Goal: Task Accomplishment & Management: Check status

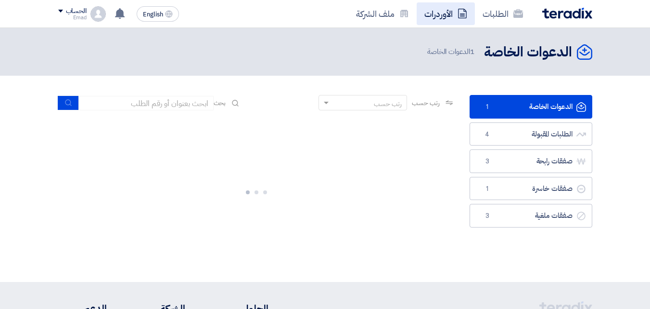
click at [435, 13] on link "الأوردرات" at bounding box center [446, 13] width 58 height 23
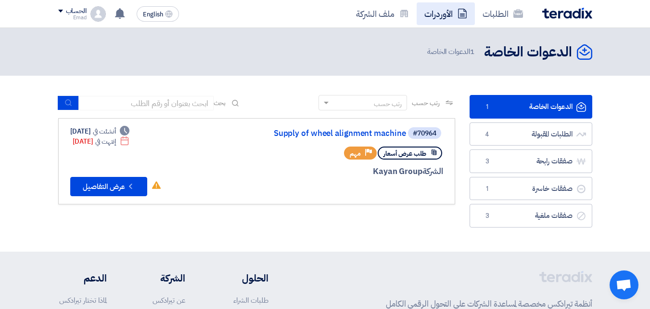
click at [441, 13] on link "الأوردرات" at bounding box center [446, 13] width 58 height 23
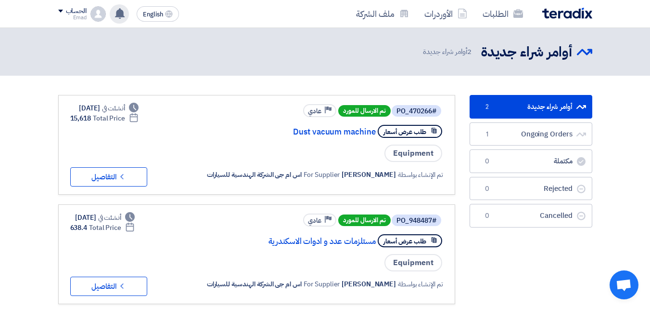
click at [121, 13] on use at bounding box center [120, 13] width 10 height 11
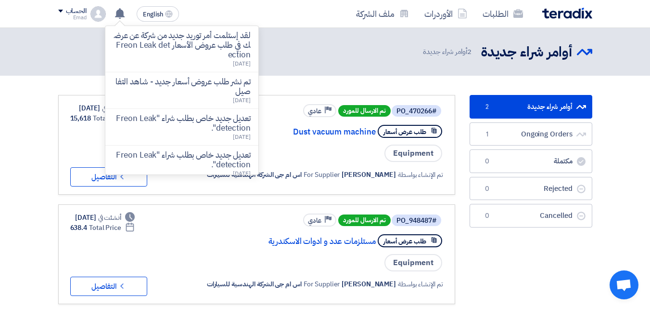
click at [374, 36] on header "أوامر شراء جديدة أوامر شراء جديدة 2 أوامر شراء جديدة" at bounding box center [325, 52] width 650 height 48
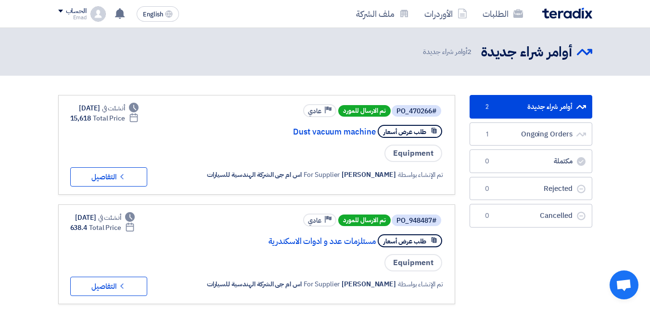
click at [64, 8] on div "الحساب" at bounding box center [72, 11] width 28 height 8
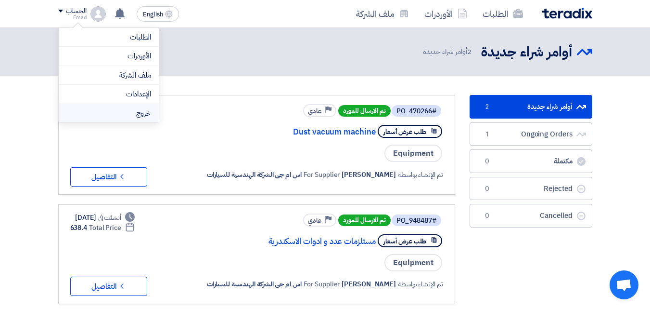
click at [112, 109] on li "خروج" at bounding box center [109, 113] width 100 height 19
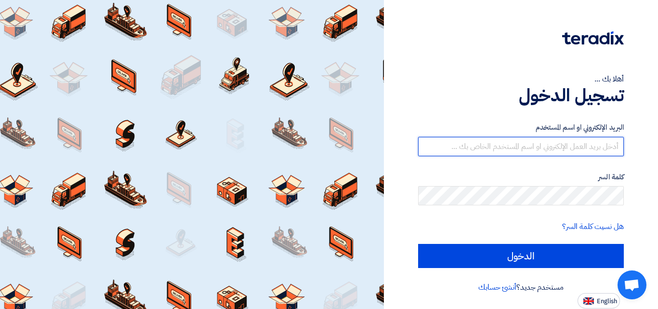
type input "[EMAIL_ADDRESS][DOMAIN_NAME]"
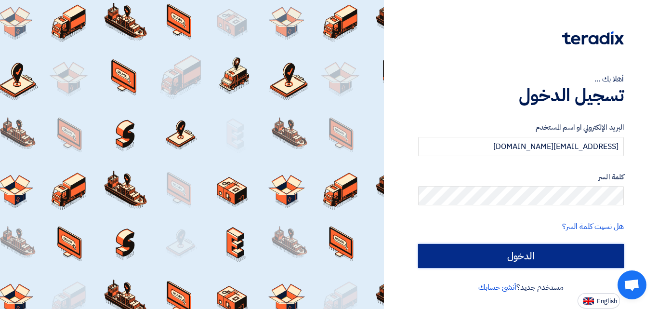
click at [522, 255] on input "الدخول" at bounding box center [521, 256] width 206 height 24
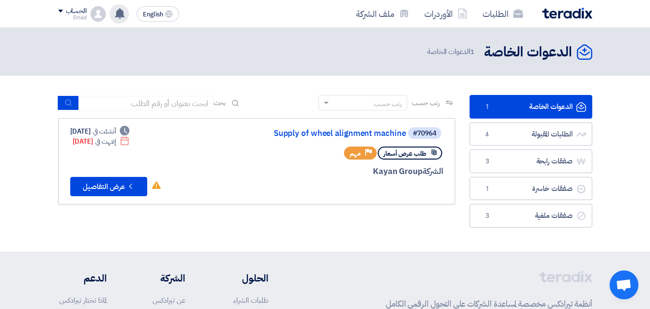
click at [118, 11] on use at bounding box center [120, 13] width 10 height 11
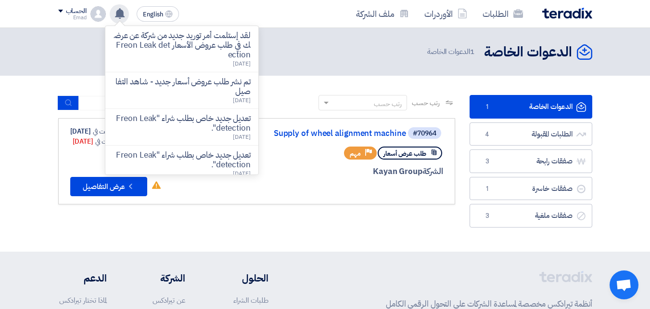
click at [118, 13] on use at bounding box center [120, 13] width 10 height 11
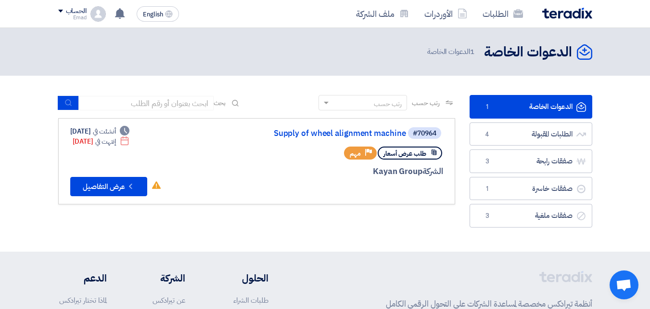
click at [60, 13] on div "الحساب" at bounding box center [72, 11] width 28 height 8
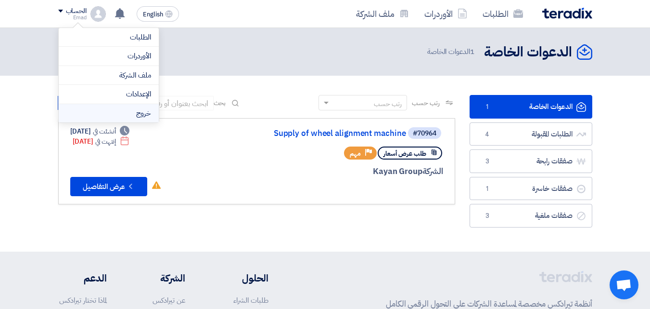
click at [116, 113] on li "خروج" at bounding box center [109, 113] width 100 height 19
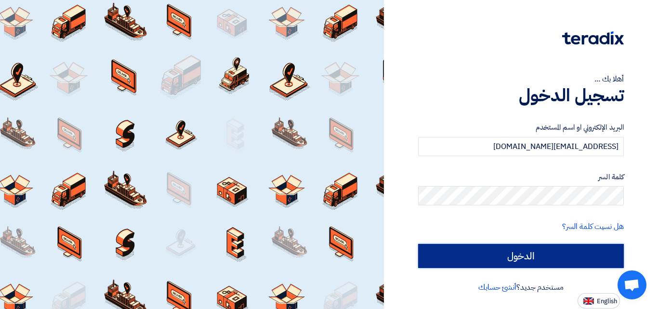
click at [492, 258] on input "الدخول" at bounding box center [521, 256] width 206 height 24
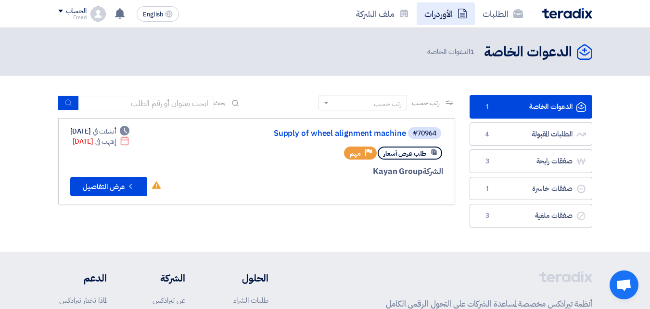
click at [430, 13] on link "الأوردرات" at bounding box center [446, 13] width 58 height 23
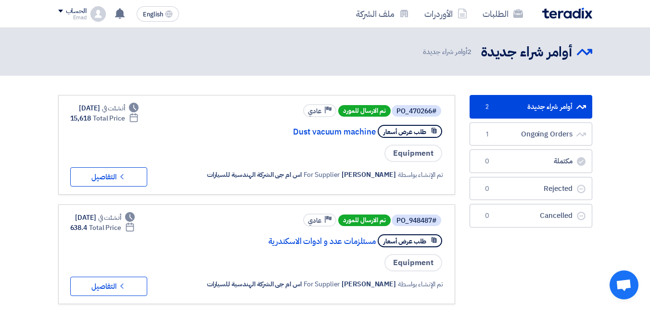
click at [61, 10] on span at bounding box center [60, 11] width 5 height 3
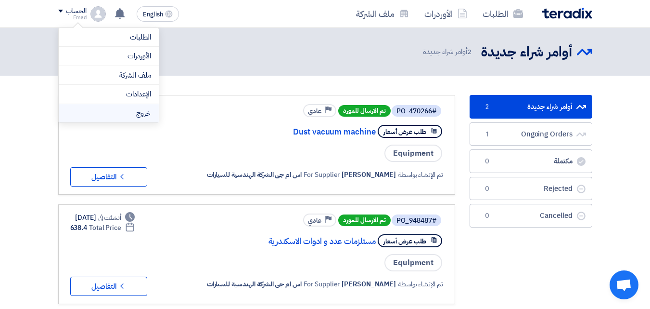
click at [112, 109] on li "خروج" at bounding box center [109, 113] width 100 height 19
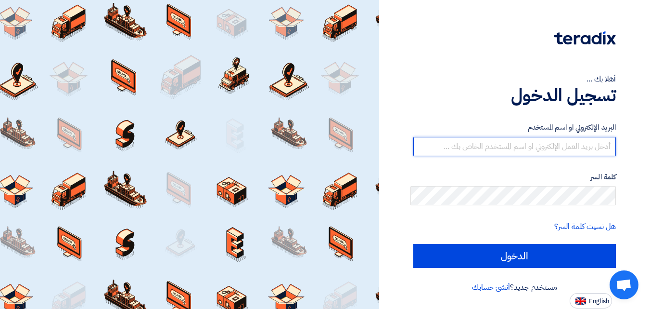
type input "[EMAIL_ADDRESS][DOMAIN_NAME]"
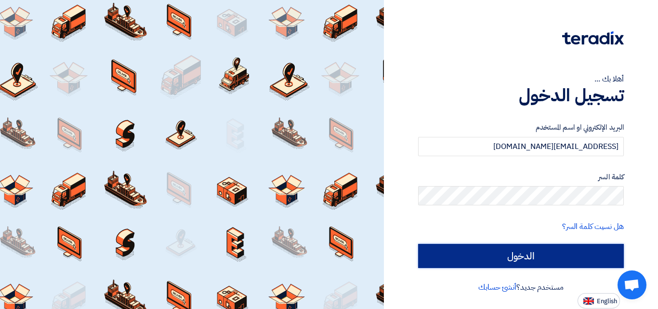
click at [476, 251] on input "الدخول" at bounding box center [521, 256] width 206 height 24
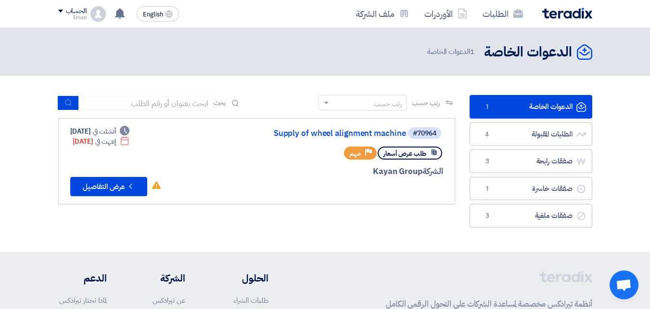
click at [60, 10] on span at bounding box center [60, 11] width 5 height 3
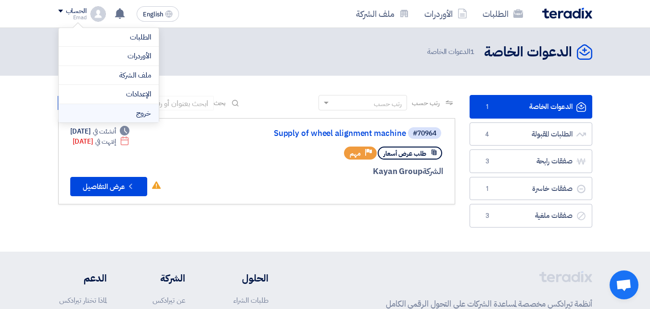
click at [107, 112] on li "خروج" at bounding box center [109, 113] width 100 height 19
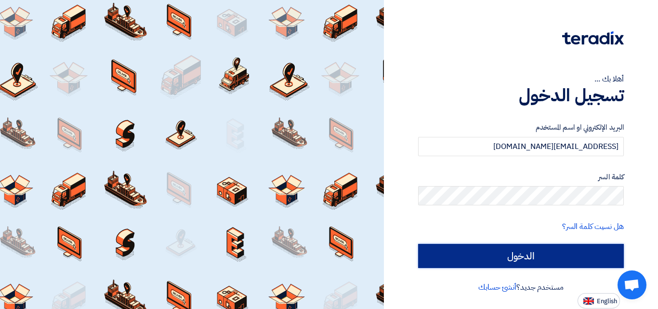
click at [578, 252] on input "الدخول" at bounding box center [521, 256] width 206 height 24
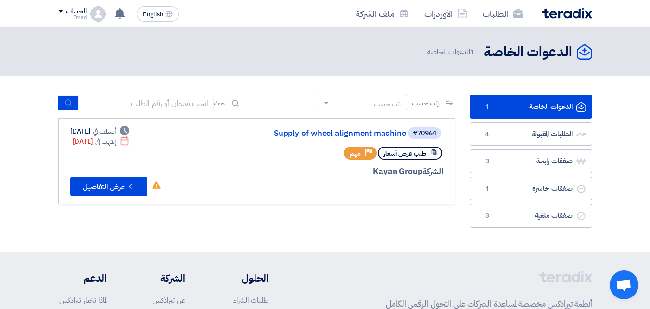
click at [226, 48] on div "الدعوات الخاصة الدعوات الخاصة 1 الدعوات الخاصة" at bounding box center [325, 51] width 534 height 19
click at [64, 8] on div "الحساب" at bounding box center [72, 11] width 28 height 8
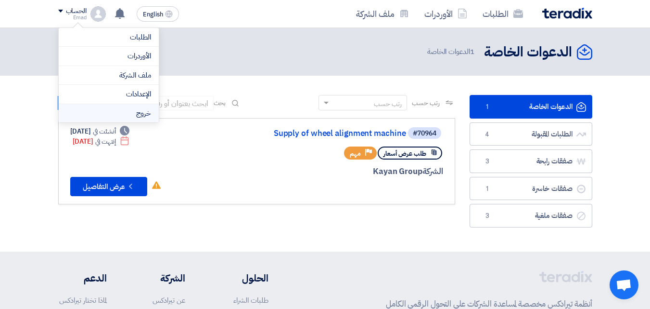
click at [114, 110] on li "خروج" at bounding box center [109, 113] width 100 height 19
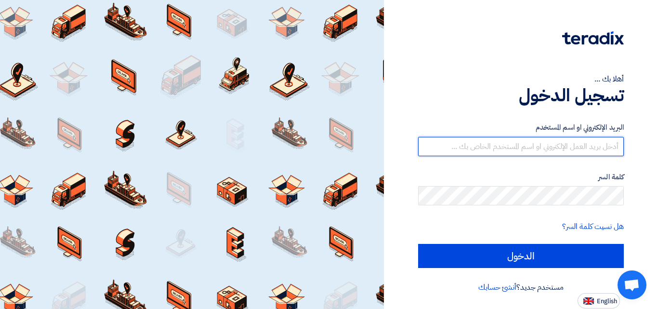
type input "[EMAIL_ADDRESS][DOMAIN_NAME]"
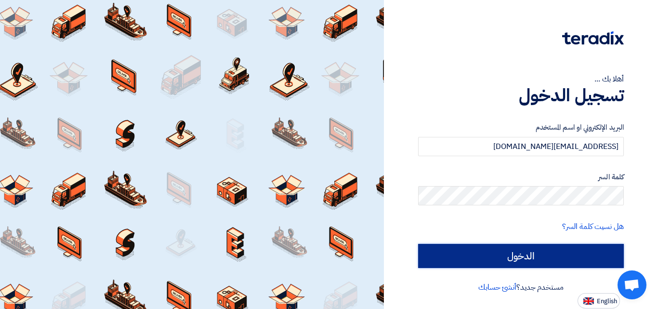
click at [535, 253] on input "الدخول" at bounding box center [521, 256] width 206 height 24
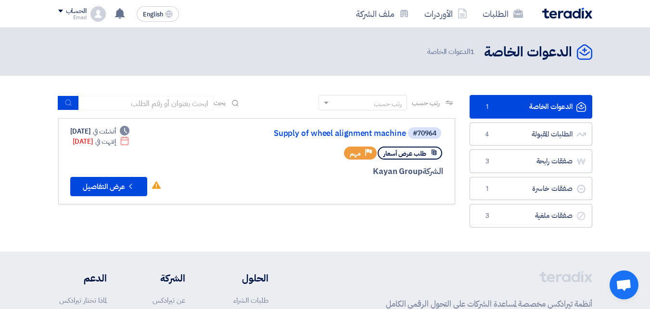
click at [62, 13] on div "الحساب" at bounding box center [72, 11] width 28 height 8
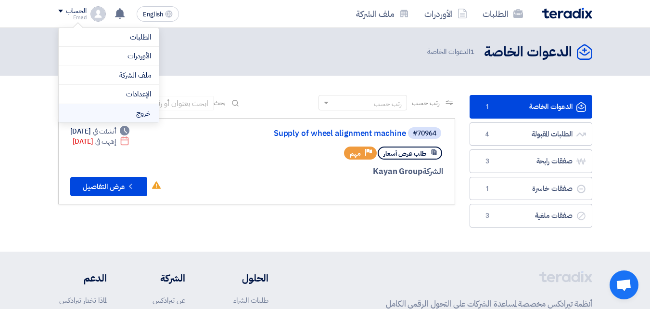
click at [113, 117] on li "خروج" at bounding box center [109, 113] width 100 height 19
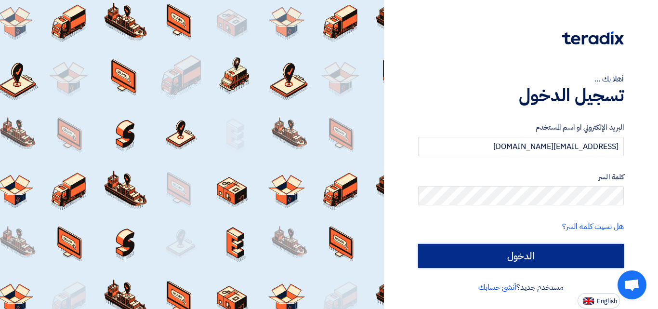
click at [479, 258] on input "الدخول" at bounding box center [521, 256] width 206 height 24
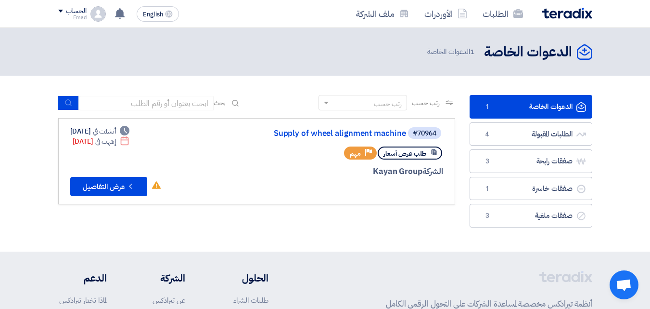
click at [60, 11] on span at bounding box center [60, 11] width 5 height 3
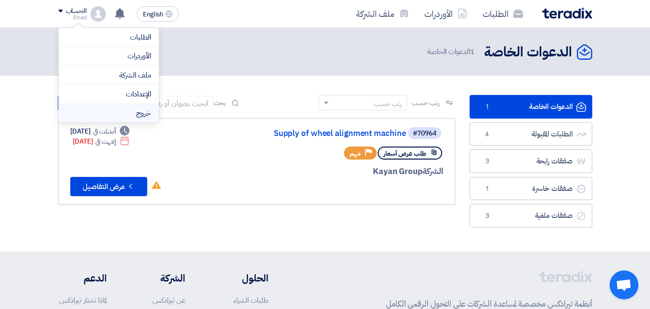
click at [93, 107] on li "خروج" at bounding box center [109, 113] width 100 height 19
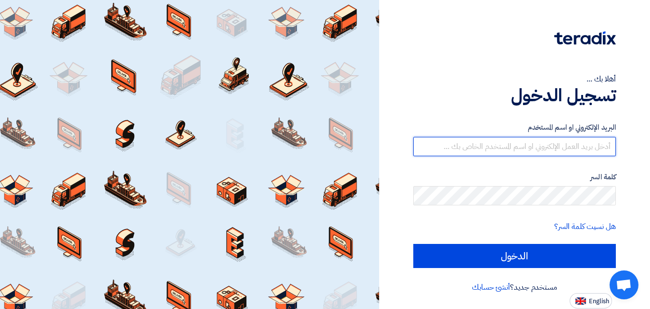
type input "[EMAIL_ADDRESS][DOMAIN_NAME]"
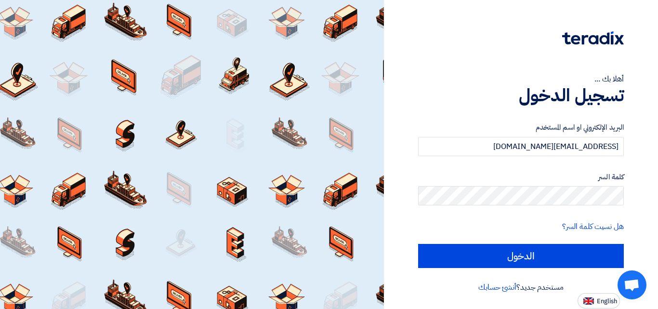
click at [489, 72] on div "أهلا بك ... تسجيل الدخول البريد الإلكتروني او اسم المستخدم [EMAIL_ADDRESS][DOMA…" at bounding box center [520, 154] width 259 height 308
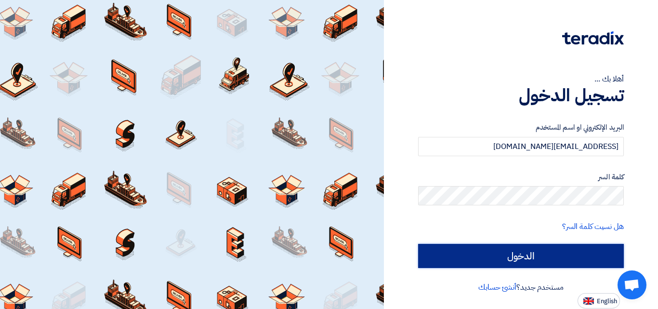
click at [546, 258] on input "الدخول" at bounding box center [521, 256] width 206 height 24
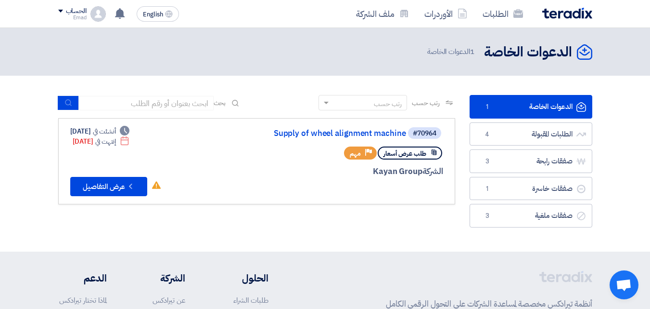
click at [64, 9] on div "الحساب" at bounding box center [72, 11] width 28 height 8
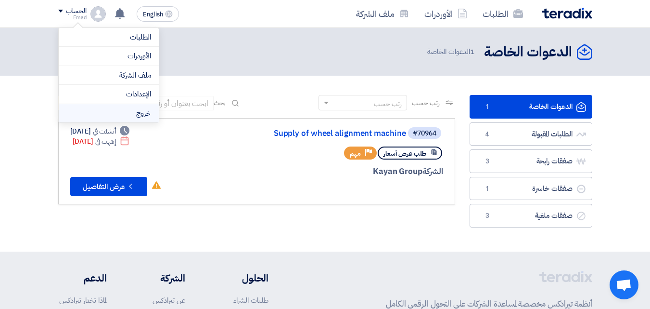
click at [89, 111] on li "خروج" at bounding box center [109, 113] width 100 height 19
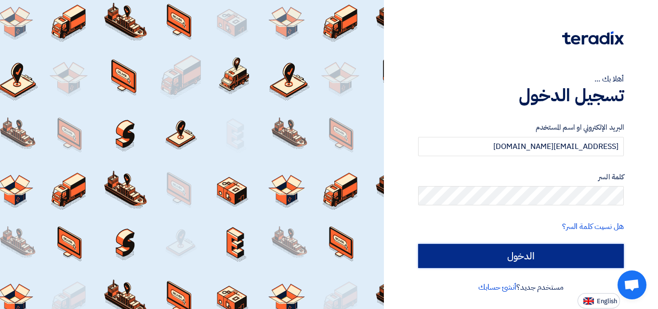
click at [582, 259] on input "الدخول" at bounding box center [521, 256] width 206 height 24
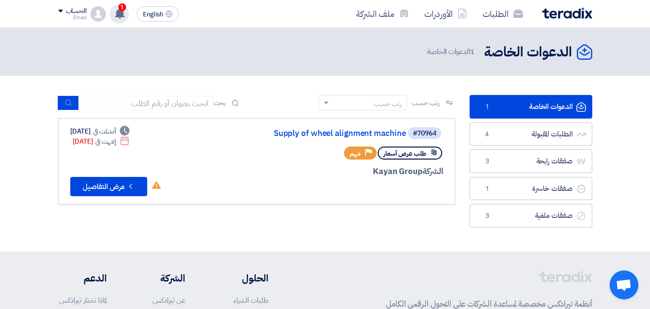
click at [122, 6] on span "1" at bounding box center [122, 7] width 8 height 8
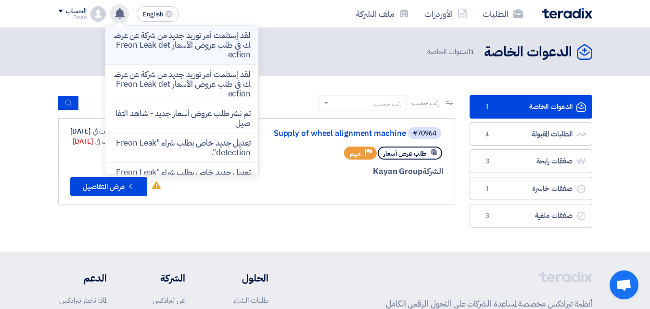
click at [205, 39] on p "لقد إستلمت أمر توريد جديد من شركة عن عرضك في طلب عروض الأسعار Freon Leak detect…" at bounding box center [182, 45] width 138 height 29
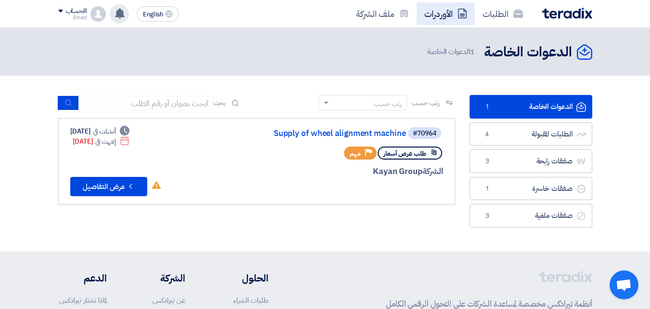
click at [440, 14] on link "الأوردرات" at bounding box center [446, 13] width 58 height 23
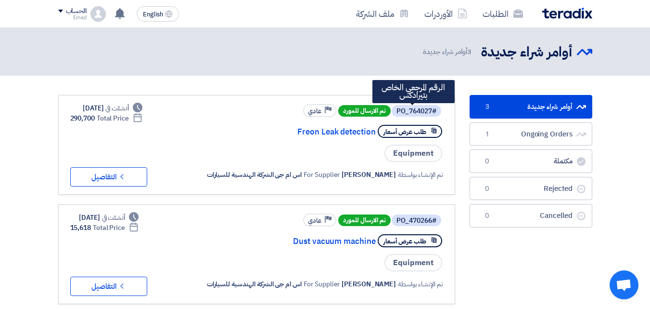
click at [402, 111] on div "#PO_764027" at bounding box center [417, 111] width 40 height 7
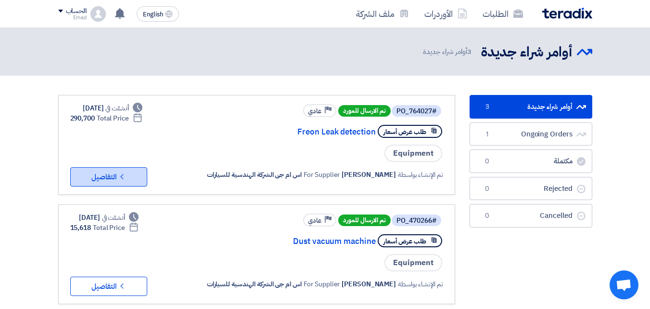
click at [116, 177] on button "Check details التفاصيل" at bounding box center [108, 176] width 77 height 19
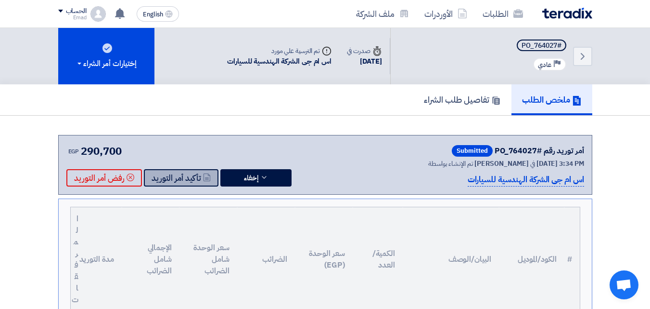
click at [181, 175] on button "تأكيد أمر التوريد" at bounding box center [181, 177] width 75 height 17
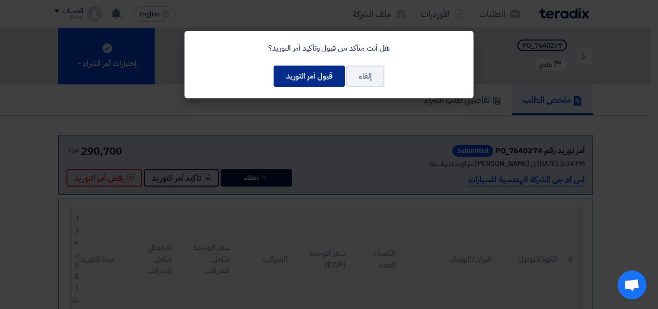
click at [304, 81] on button "قبول أمر التوريد" at bounding box center [308, 75] width 71 height 21
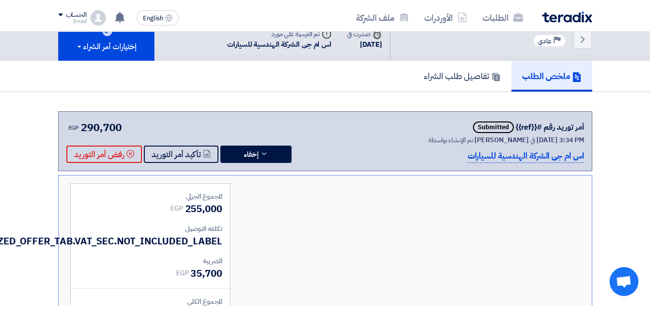
scroll to position [13, 0]
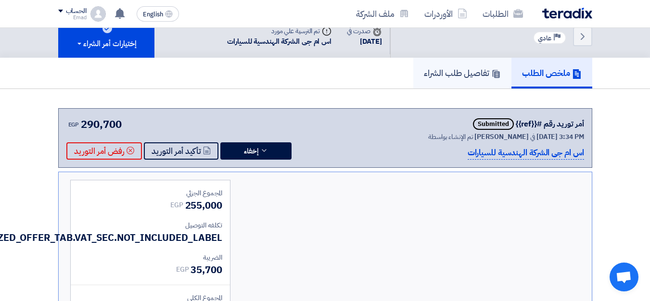
click at [453, 77] on h5 "تفاصيل طلب الشراء" at bounding box center [462, 72] width 77 height 11
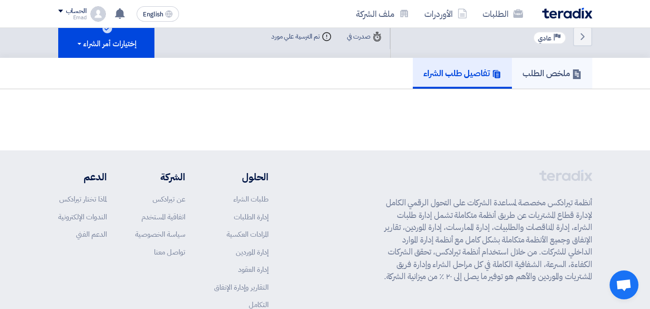
click at [542, 74] on h5 "ملخص الطلب" at bounding box center [552, 72] width 59 height 11
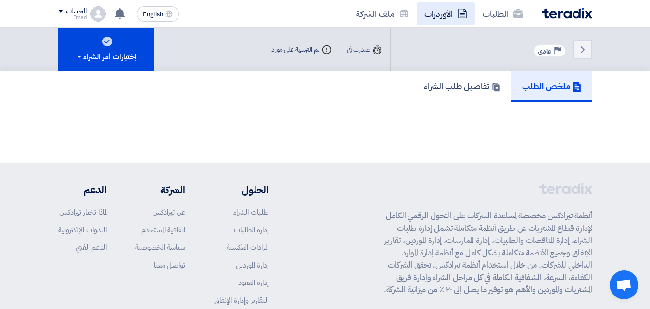
click at [446, 12] on link "الأوردرات" at bounding box center [446, 13] width 58 height 23
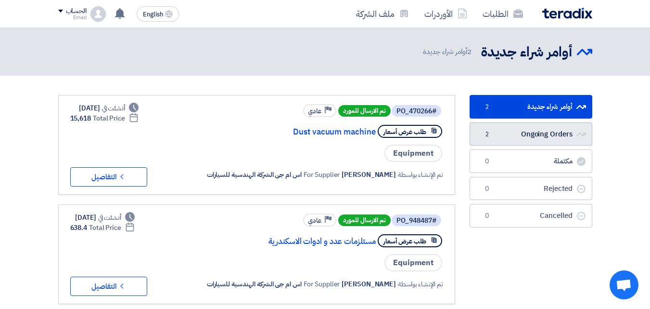
click at [519, 138] on link "Ongoing Orders Ongoing Orders 2" at bounding box center [531, 134] width 123 height 24
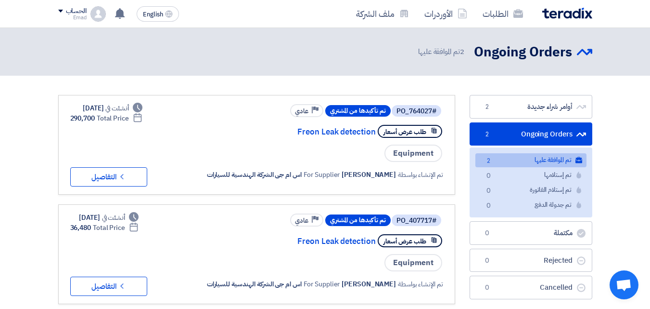
click at [339, 110] on span "تم تأكيدها من المشتري" at bounding box center [357, 111] width 65 height 12
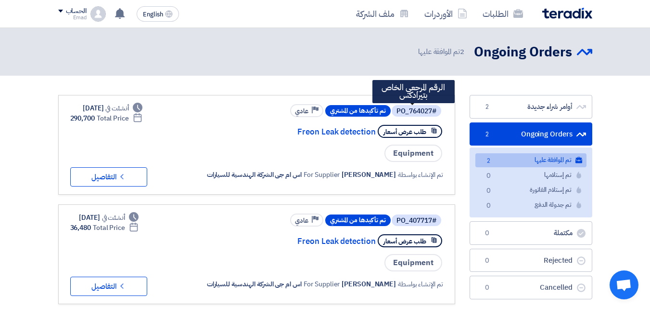
click at [406, 108] on div "#PO_764027" at bounding box center [417, 111] width 40 height 7
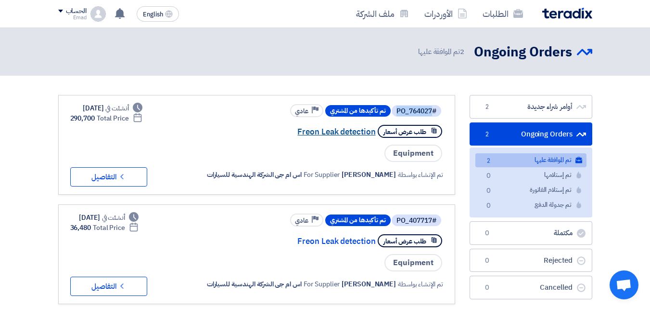
click at [342, 131] on link "Freon Leak detection" at bounding box center [279, 132] width 193 height 9
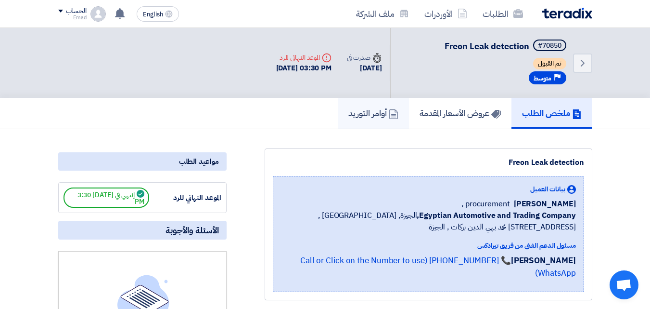
click at [358, 113] on h5 "أوامر التوريد" at bounding box center [373, 112] width 50 height 11
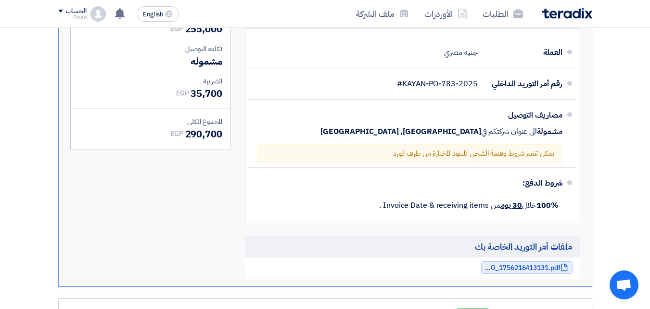
scroll to position [430, 0]
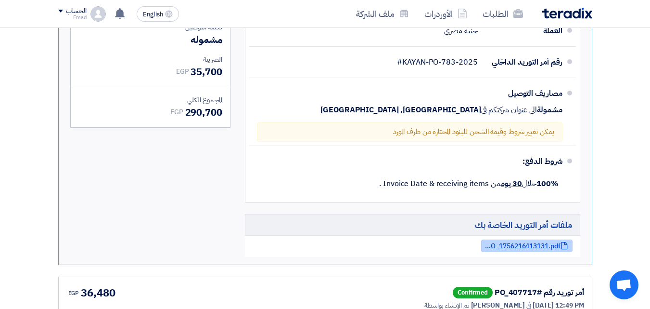
click at [529, 242] on span "KAYANPO_1756216413131.pdf" at bounding box center [522, 245] width 77 height 7
